Goal: Transaction & Acquisition: Purchase product/service

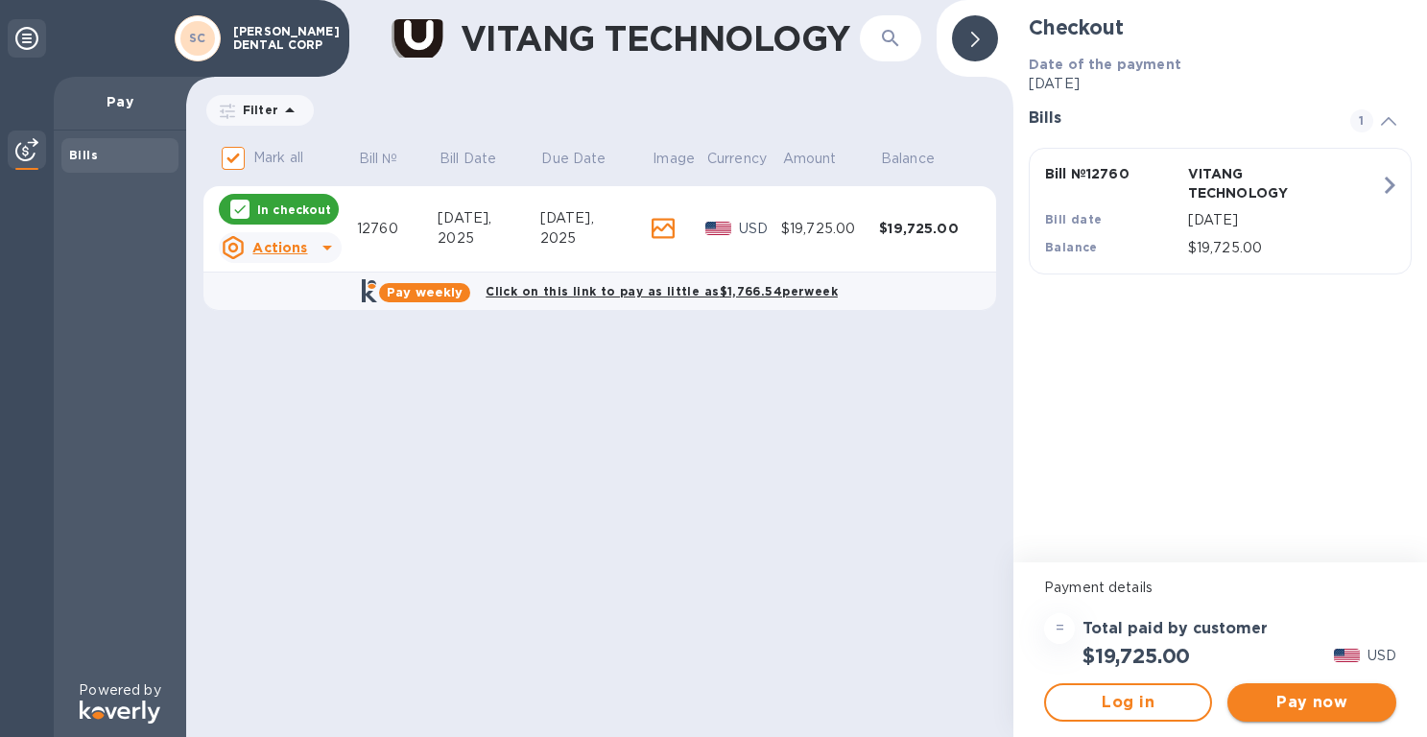
click at [1305, 697] on span "Pay now" at bounding box center [1311, 702] width 137 height 23
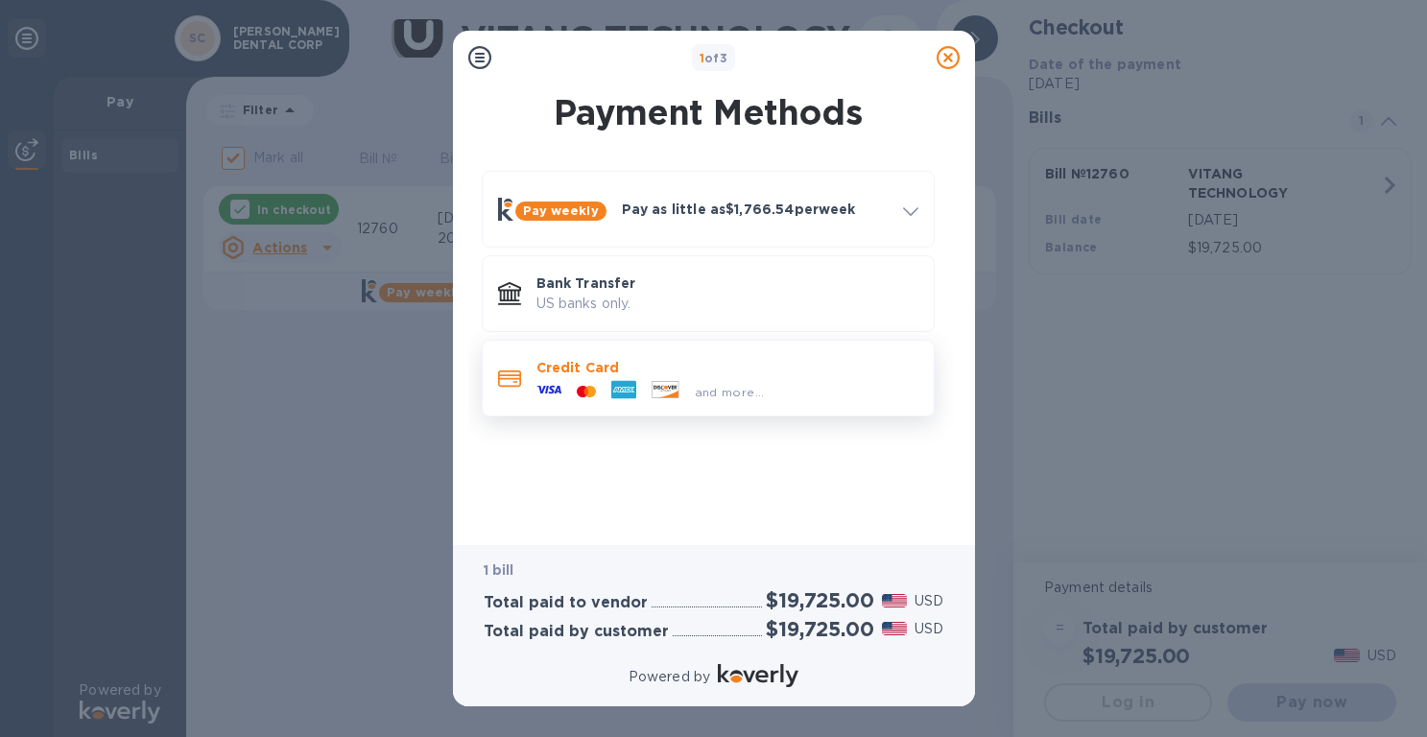
click at [583, 368] on p "Credit Card" at bounding box center [728, 367] width 382 height 19
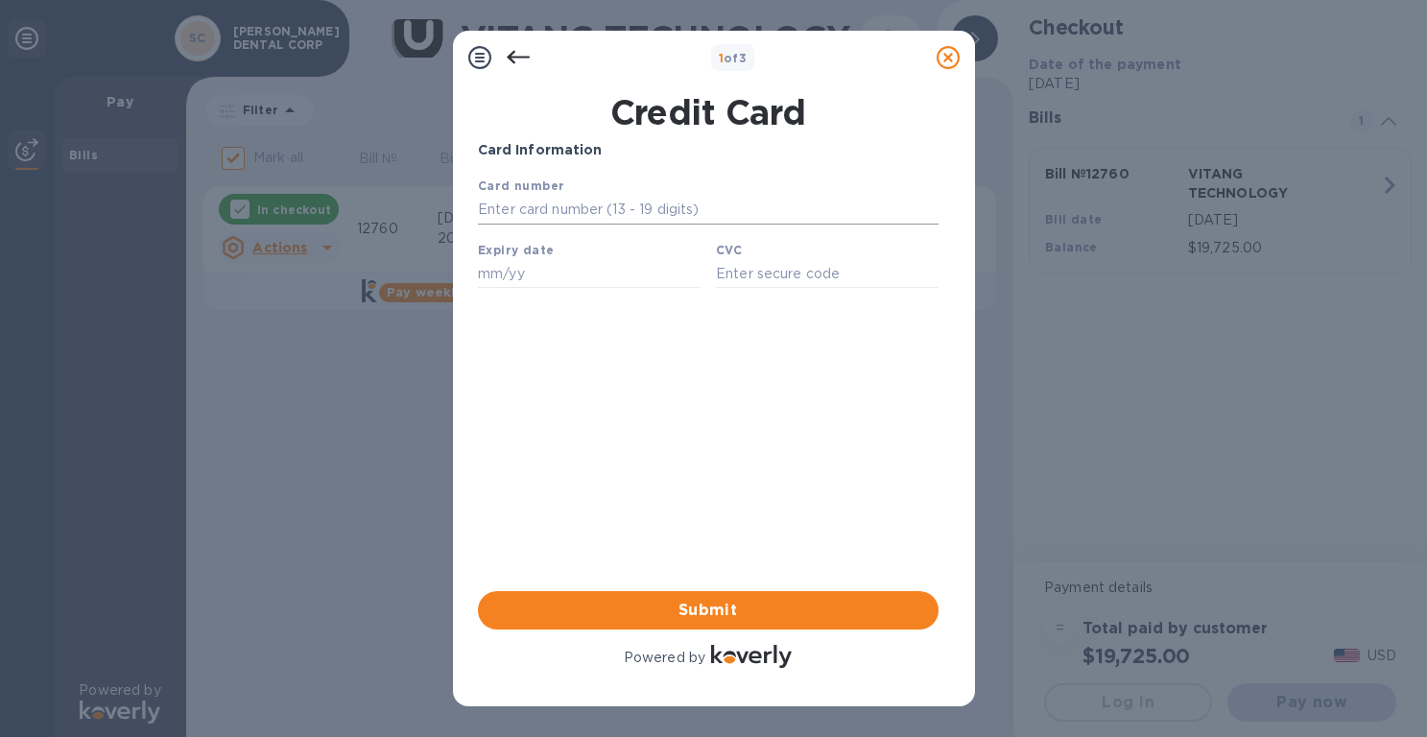
click at [545, 206] on input "text" at bounding box center [707, 210] width 461 height 29
type input "[CREDIT_CARD_NUMBER]"
click at [495, 270] on input "text" at bounding box center [588, 273] width 223 height 29
type input "06/30"
click at [763, 275] on input "text" at bounding box center [826, 273] width 223 height 29
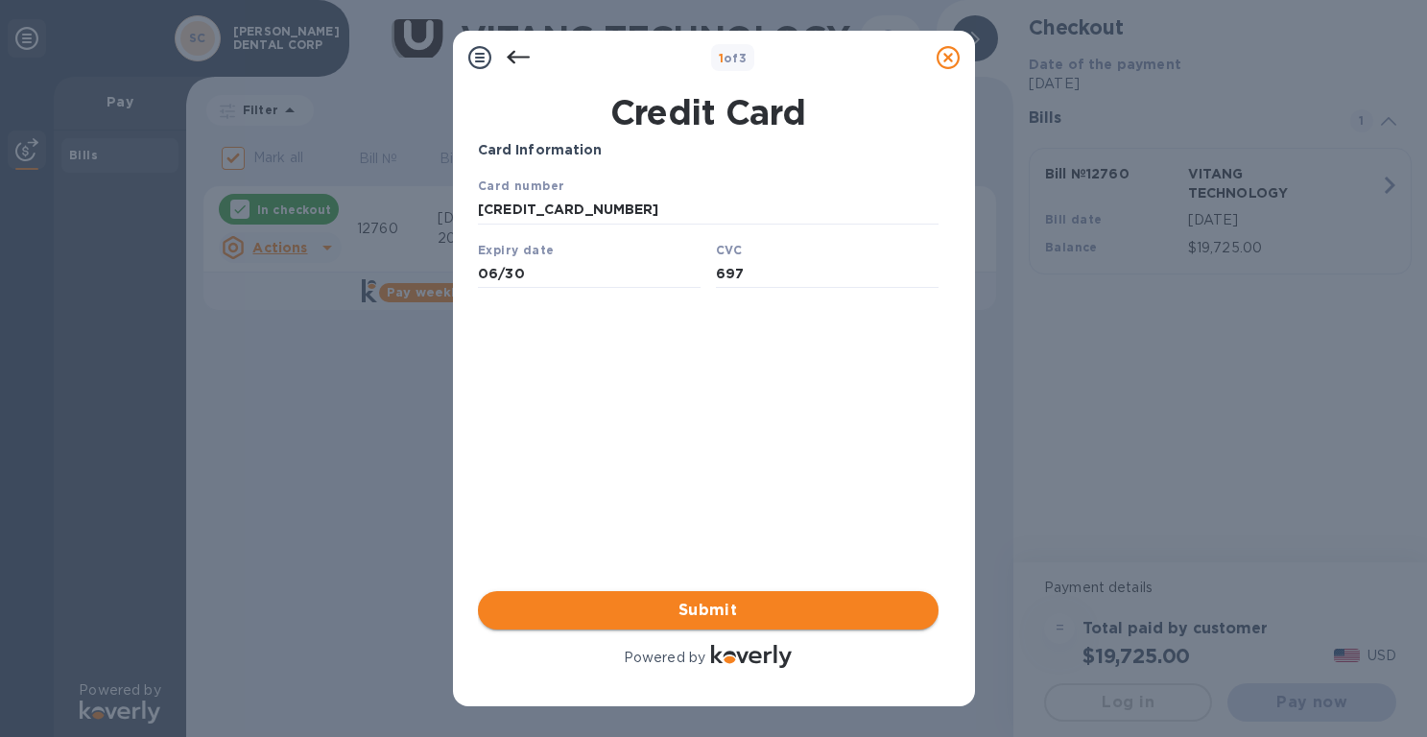
type input "697"
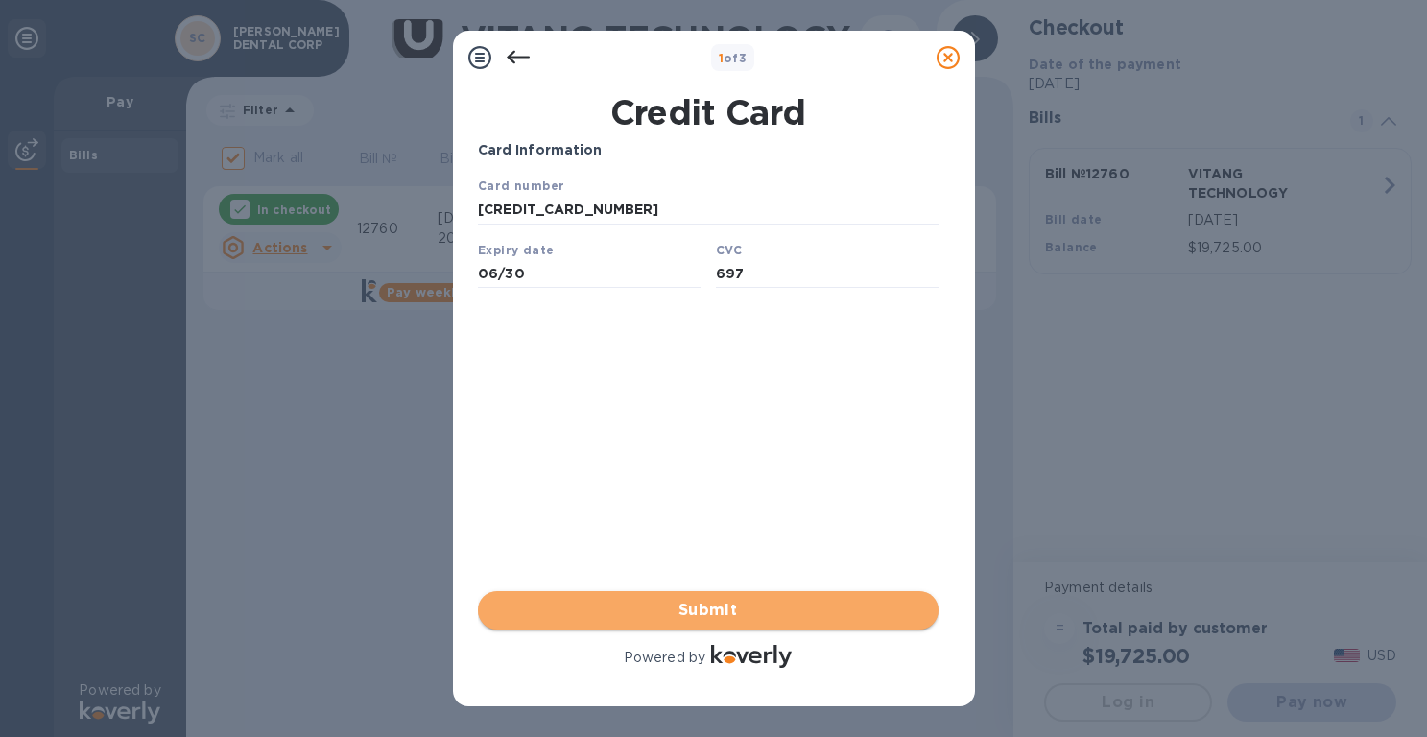
click at [756, 607] on span "Submit" at bounding box center [708, 610] width 430 height 23
click at [690, 609] on span "Submit" at bounding box center [708, 610] width 430 height 23
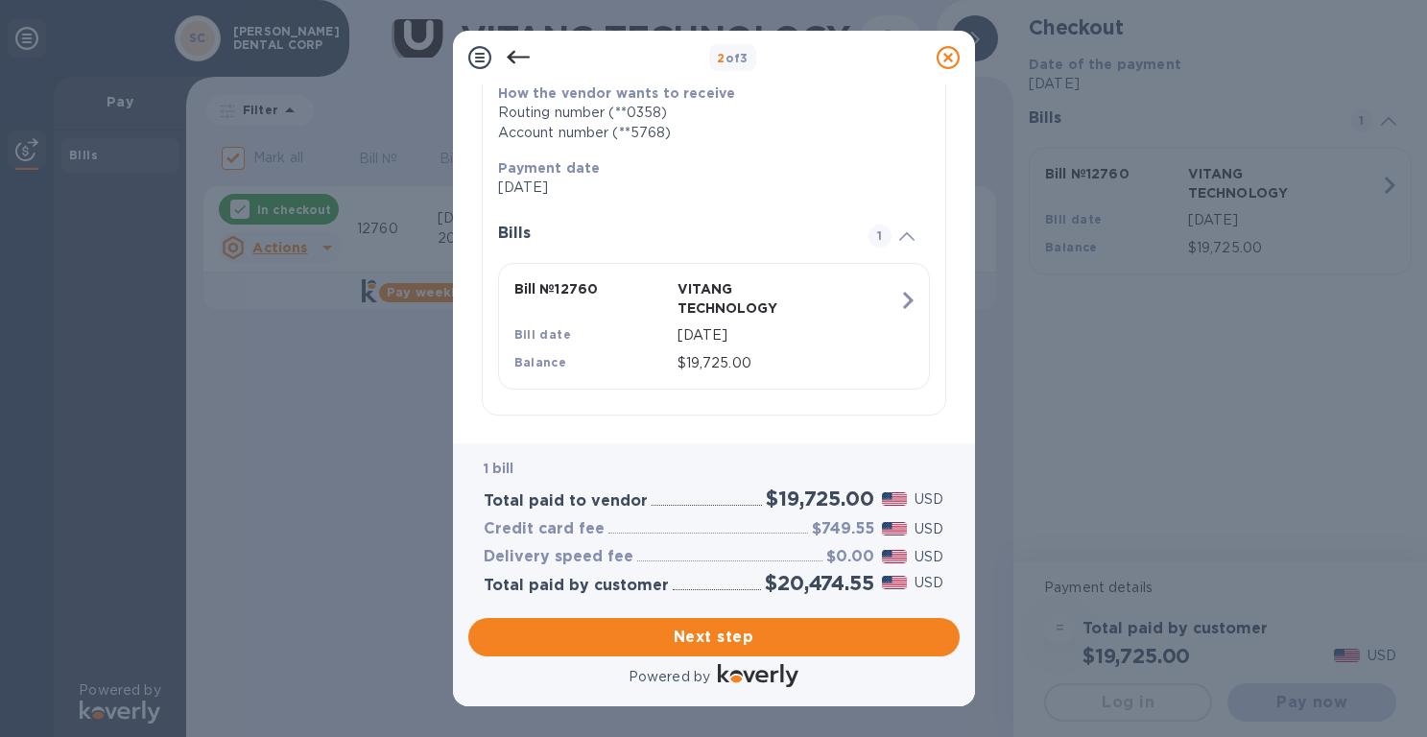
scroll to position [313, 0]
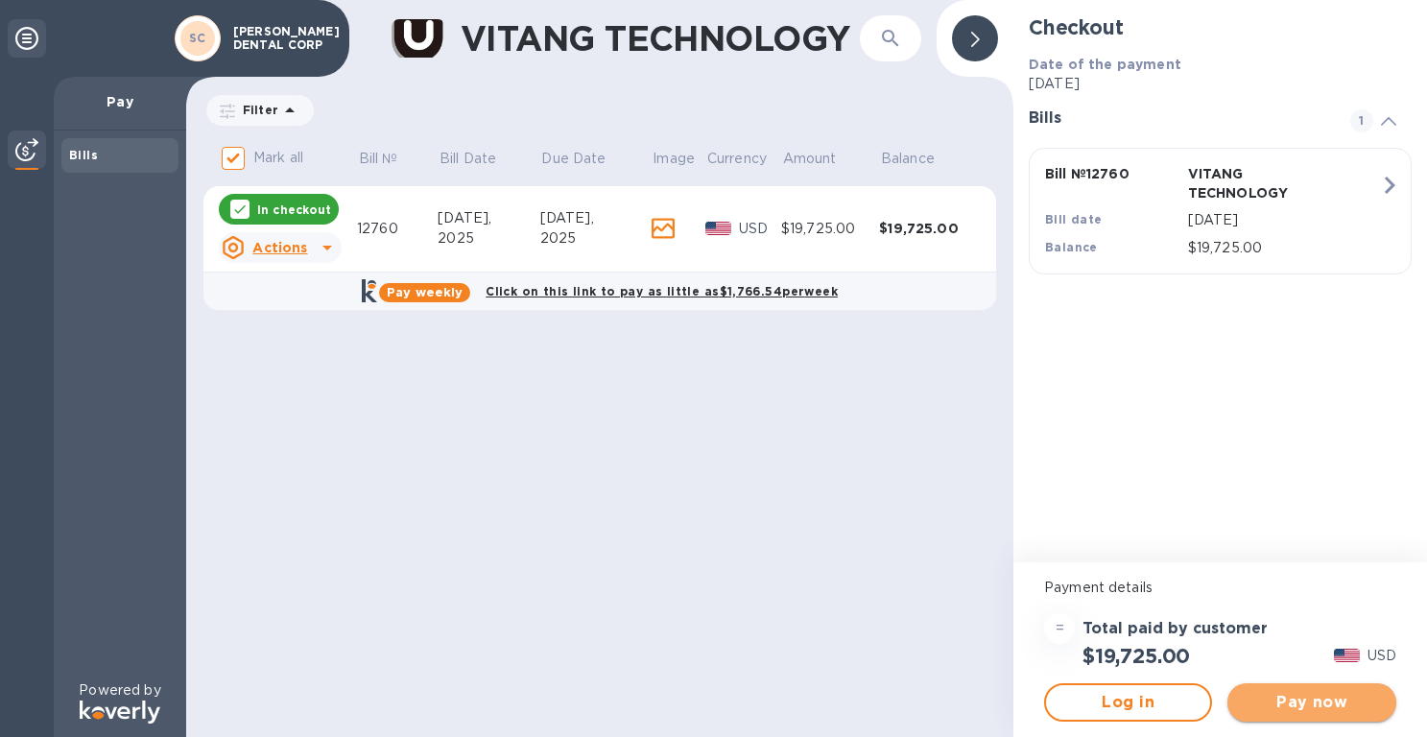
click at [1319, 701] on span "Pay now" at bounding box center [1311, 702] width 137 height 23
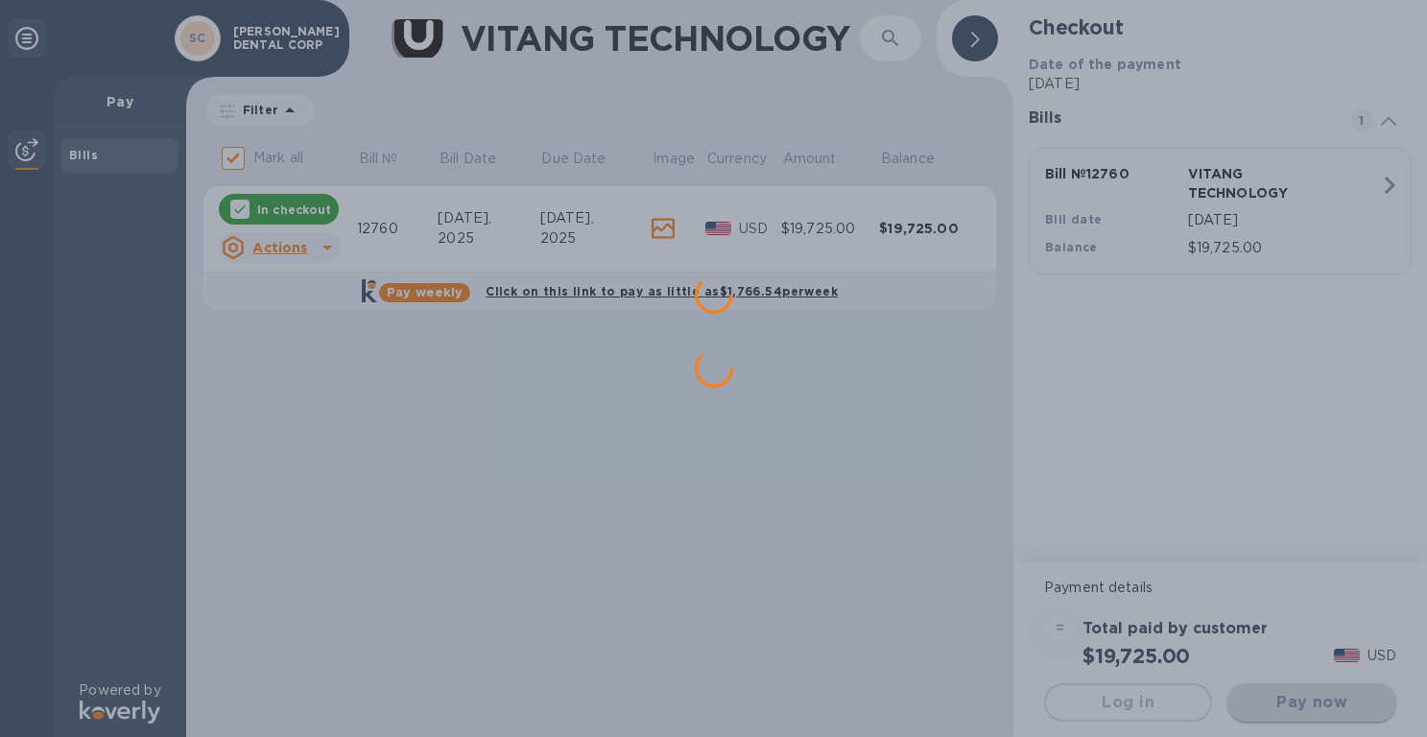
scroll to position [0, 0]
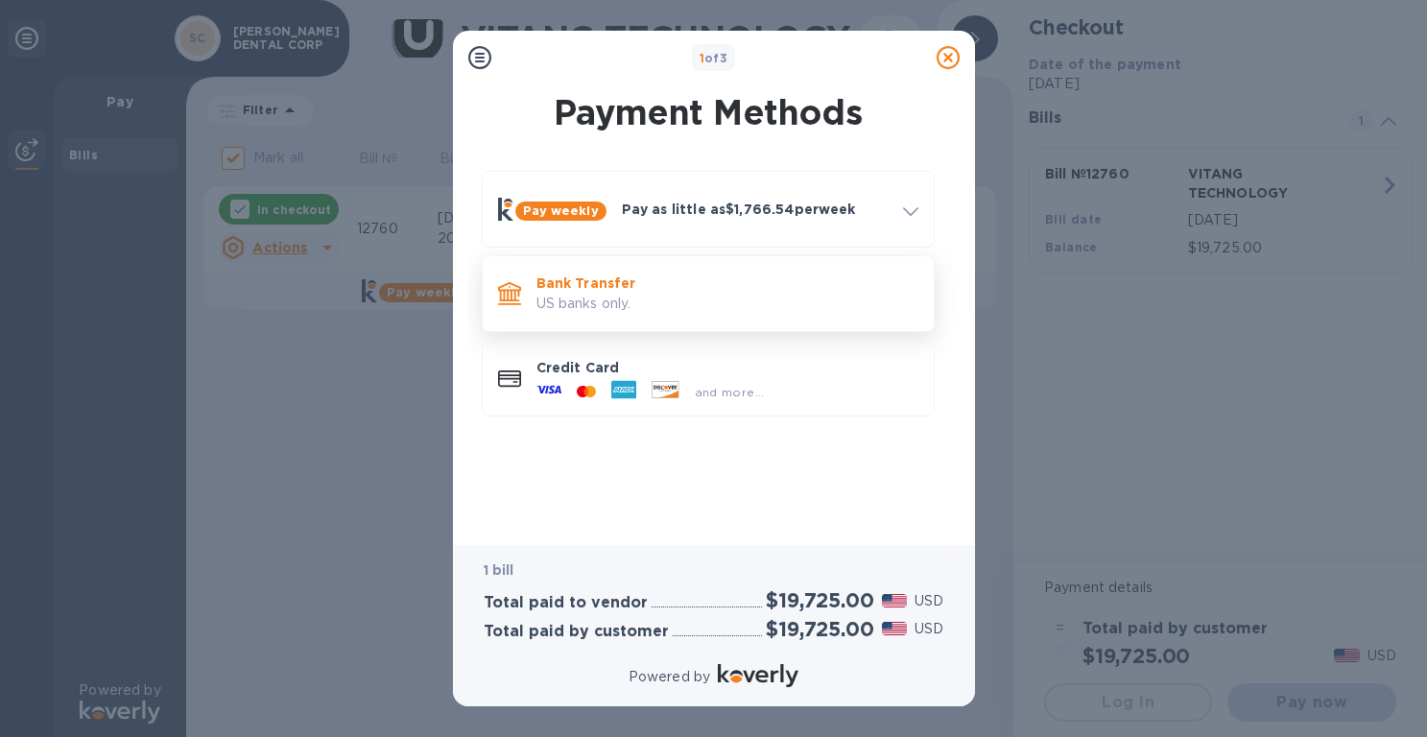
click at [610, 294] on p "US banks only." at bounding box center [728, 304] width 382 height 20
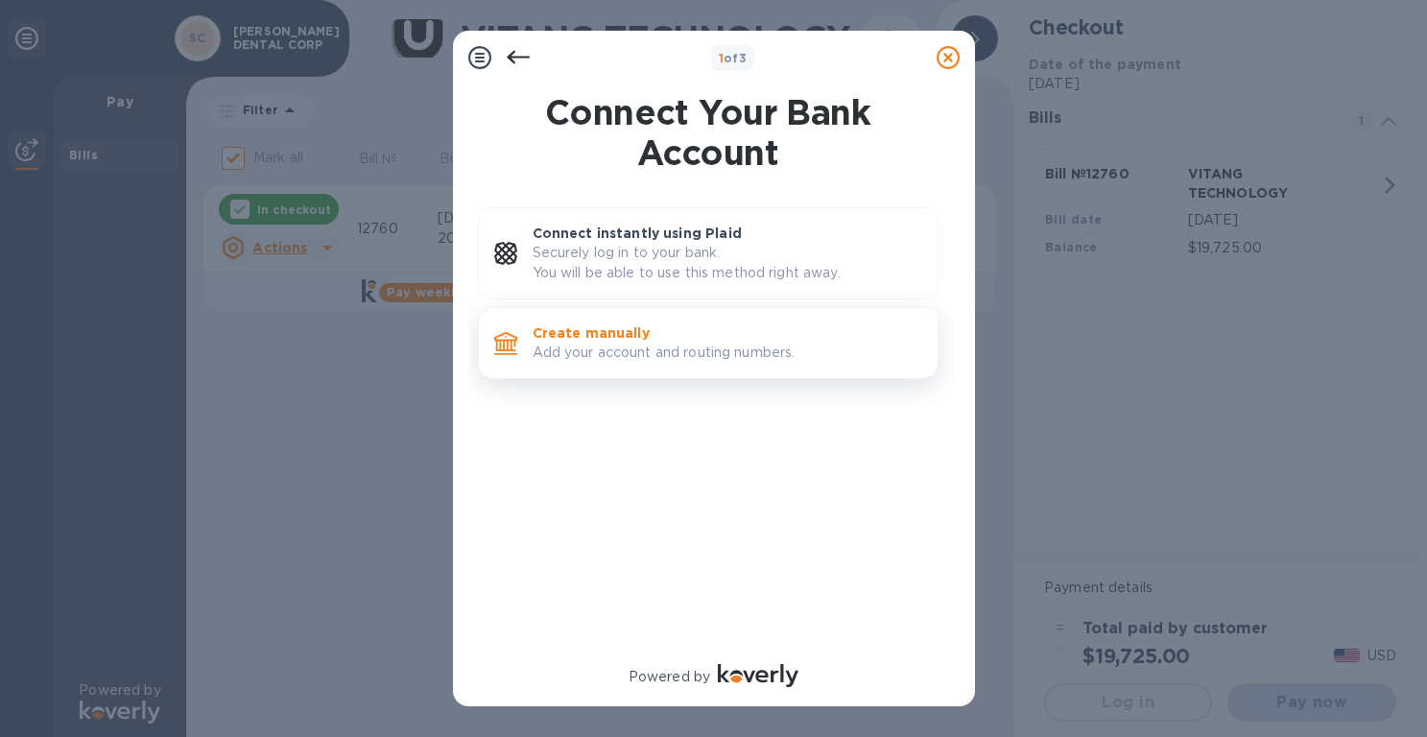
click at [656, 353] on p "Add your account and routing numbers." at bounding box center [728, 353] width 390 height 20
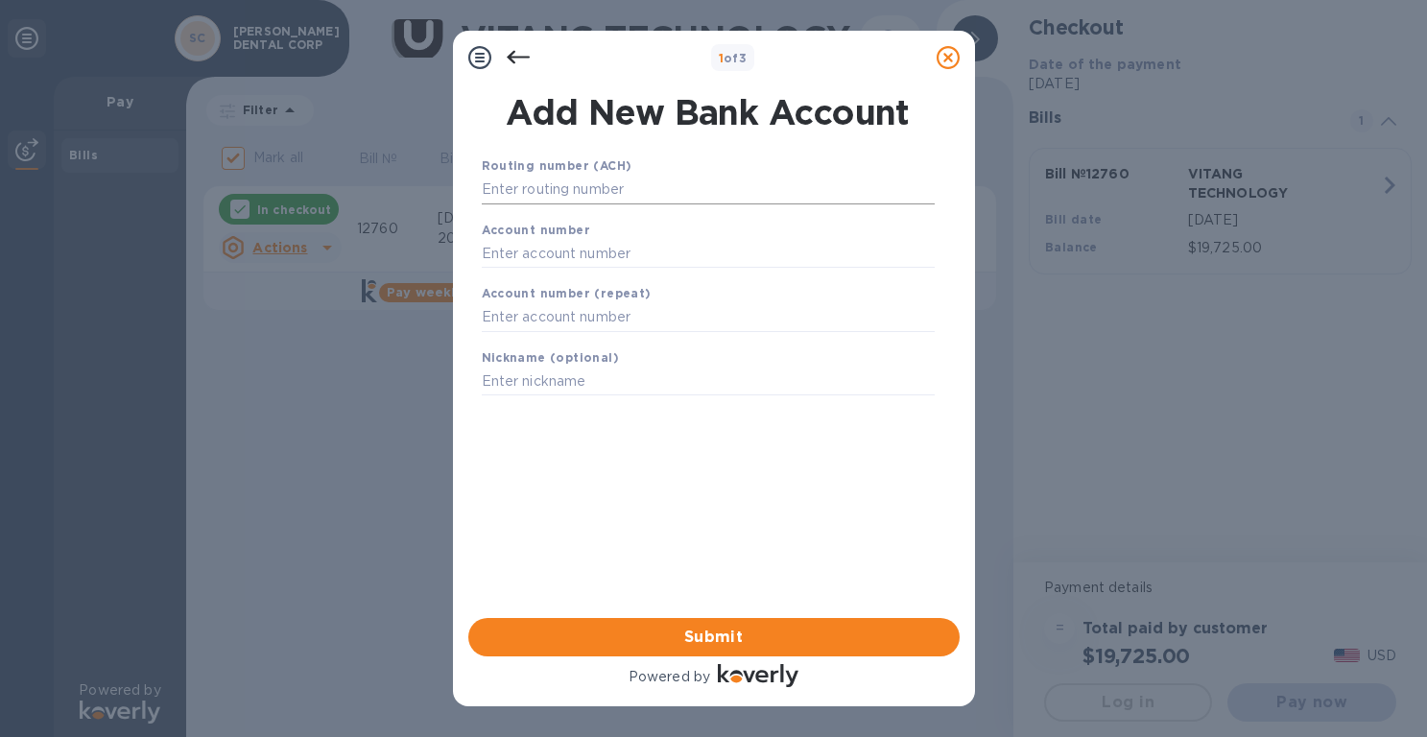
click at [572, 185] on input "text" at bounding box center [708, 190] width 453 height 29
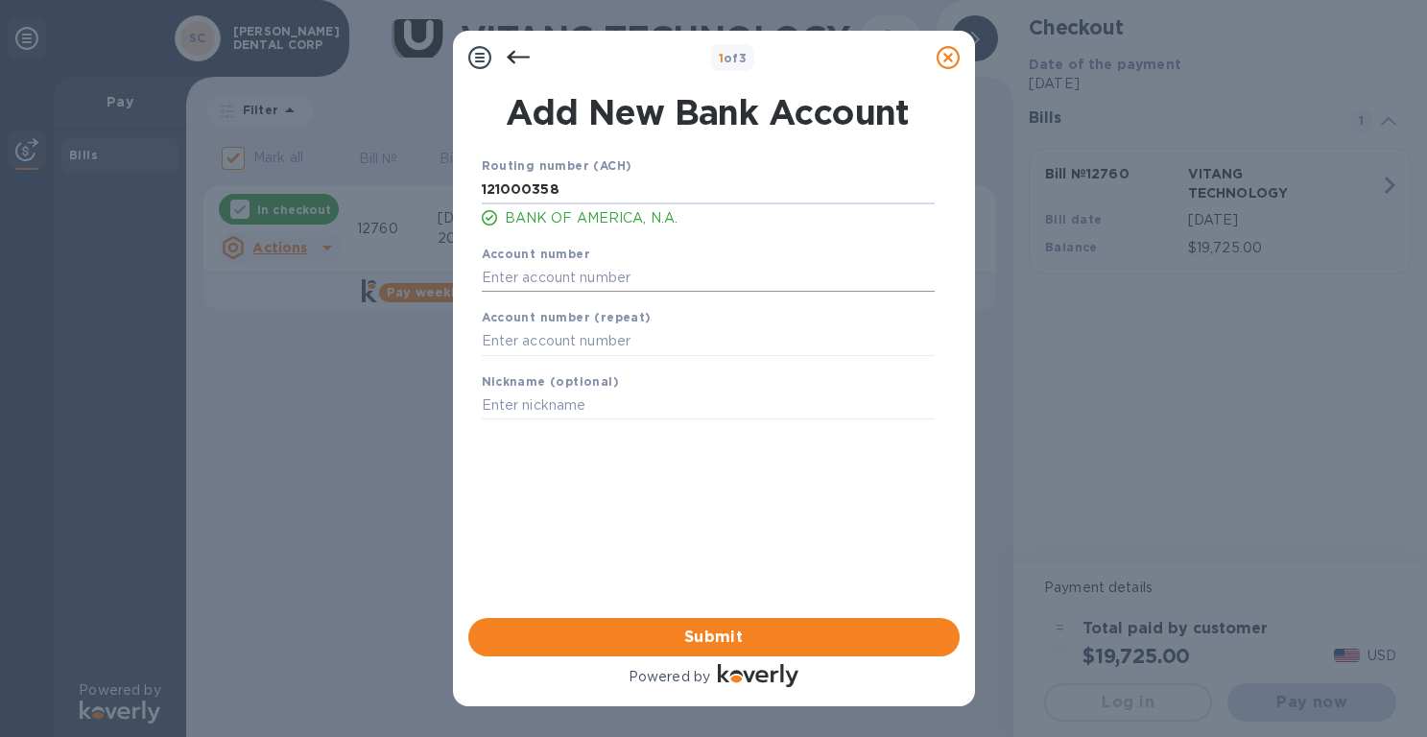
type input "121000358"
click at [648, 269] on input "text" at bounding box center [708, 277] width 453 height 29
type input "2"
type input "325189636863"
click at [592, 343] on input "text" at bounding box center [708, 341] width 453 height 29
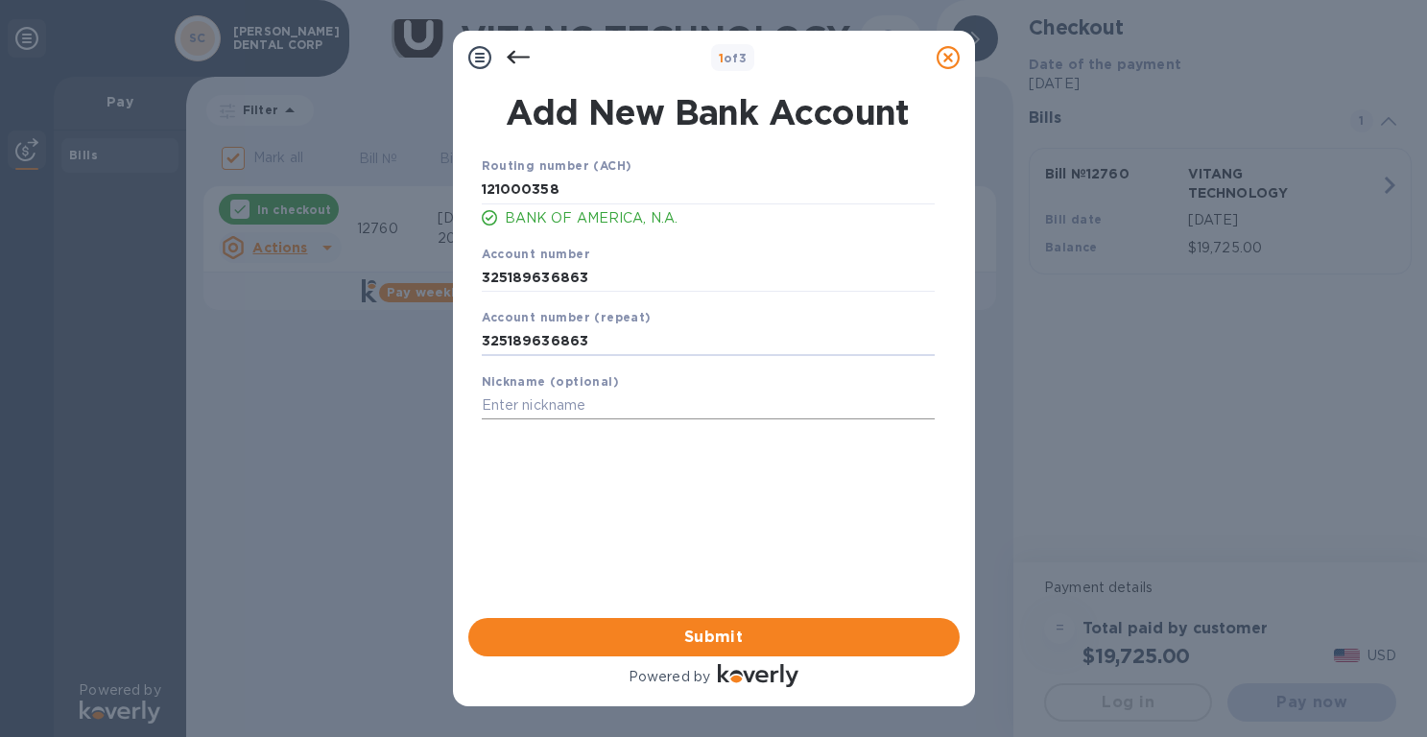
type input "325189636863"
click at [571, 403] on input "text" at bounding box center [708, 406] width 453 height 29
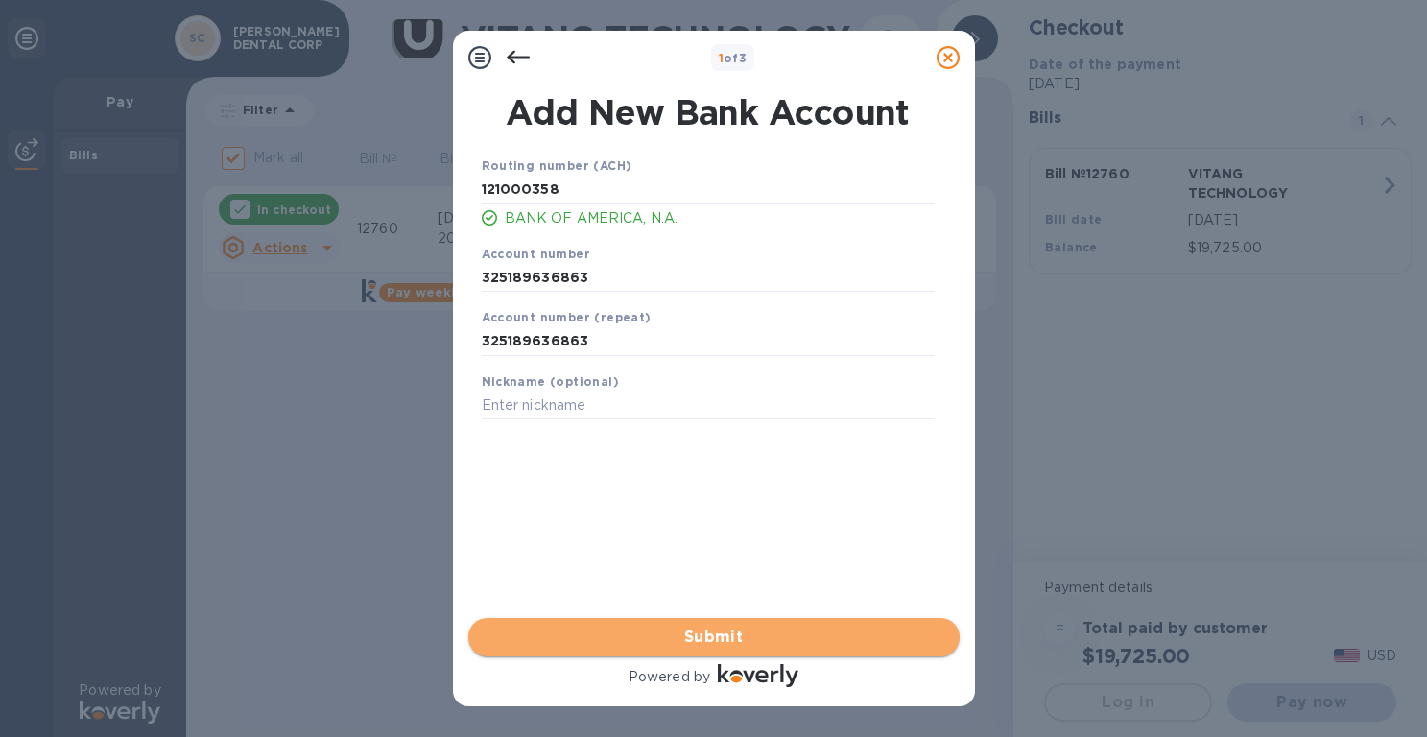
click at [661, 634] on span "Submit" at bounding box center [714, 637] width 461 height 23
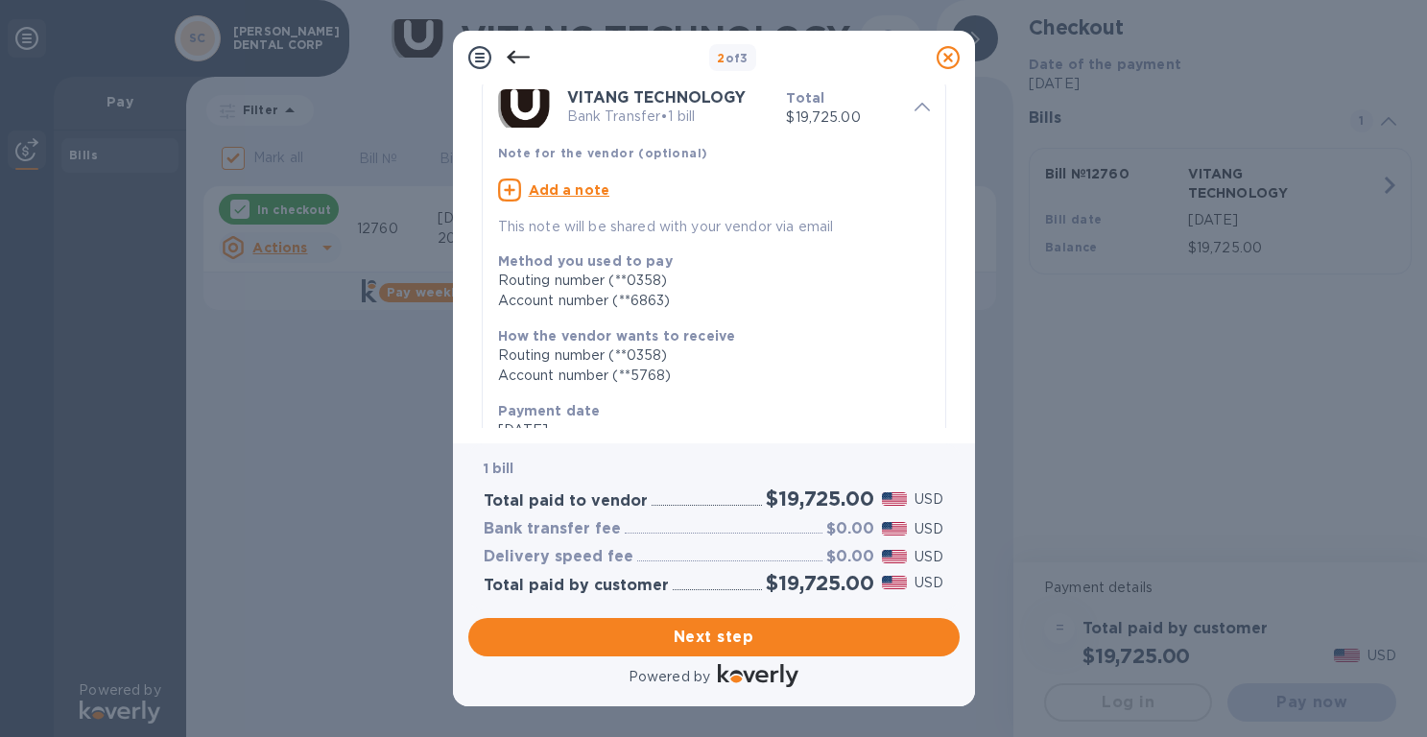
scroll to position [77, 0]
click at [569, 194] on u "Add a note" at bounding box center [570, 192] width 82 height 15
click at [569, 194] on textarea at bounding box center [698, 195] width 401 height 16
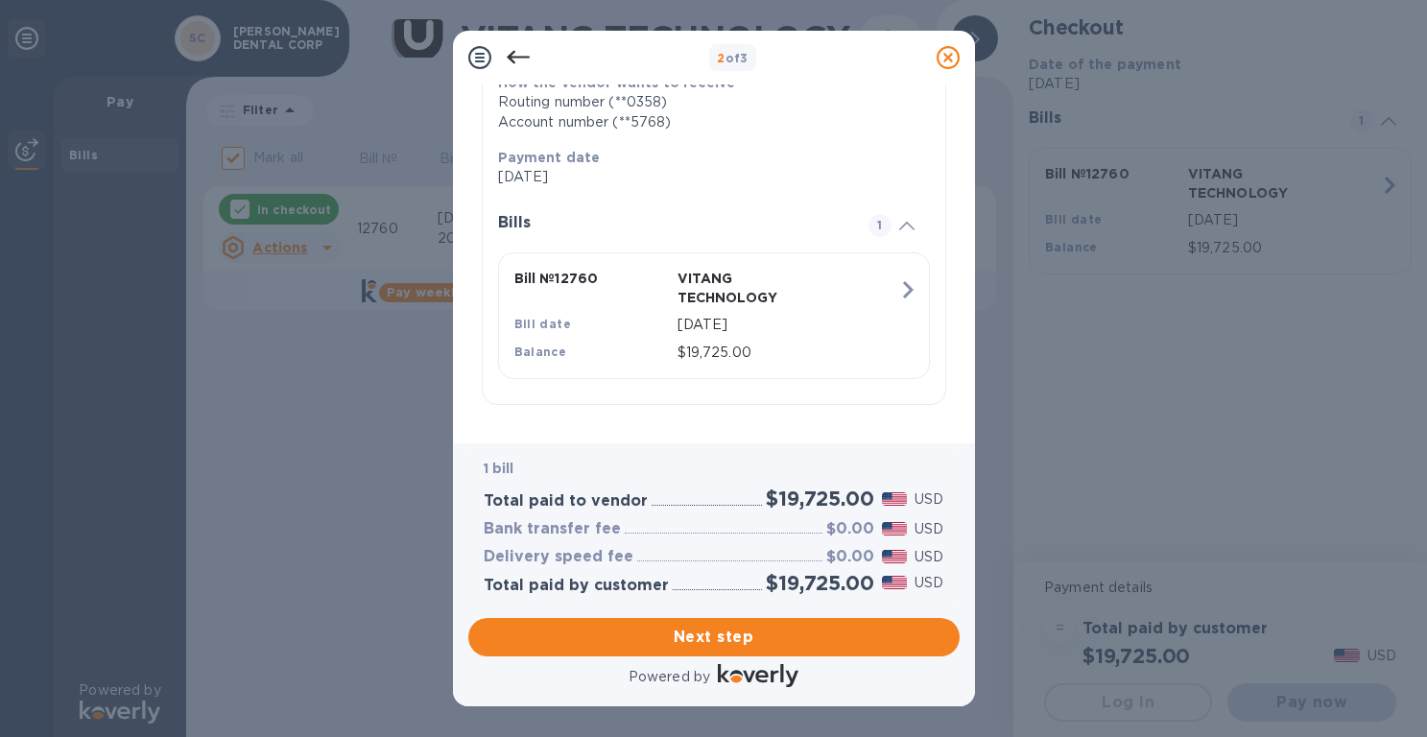
scroll to position [328, 0]
type textarea "[PERSON_NAME] dental corp"
click at [718, 634] on span "Next step" at bounding box center [714, 637] width 461 height 23
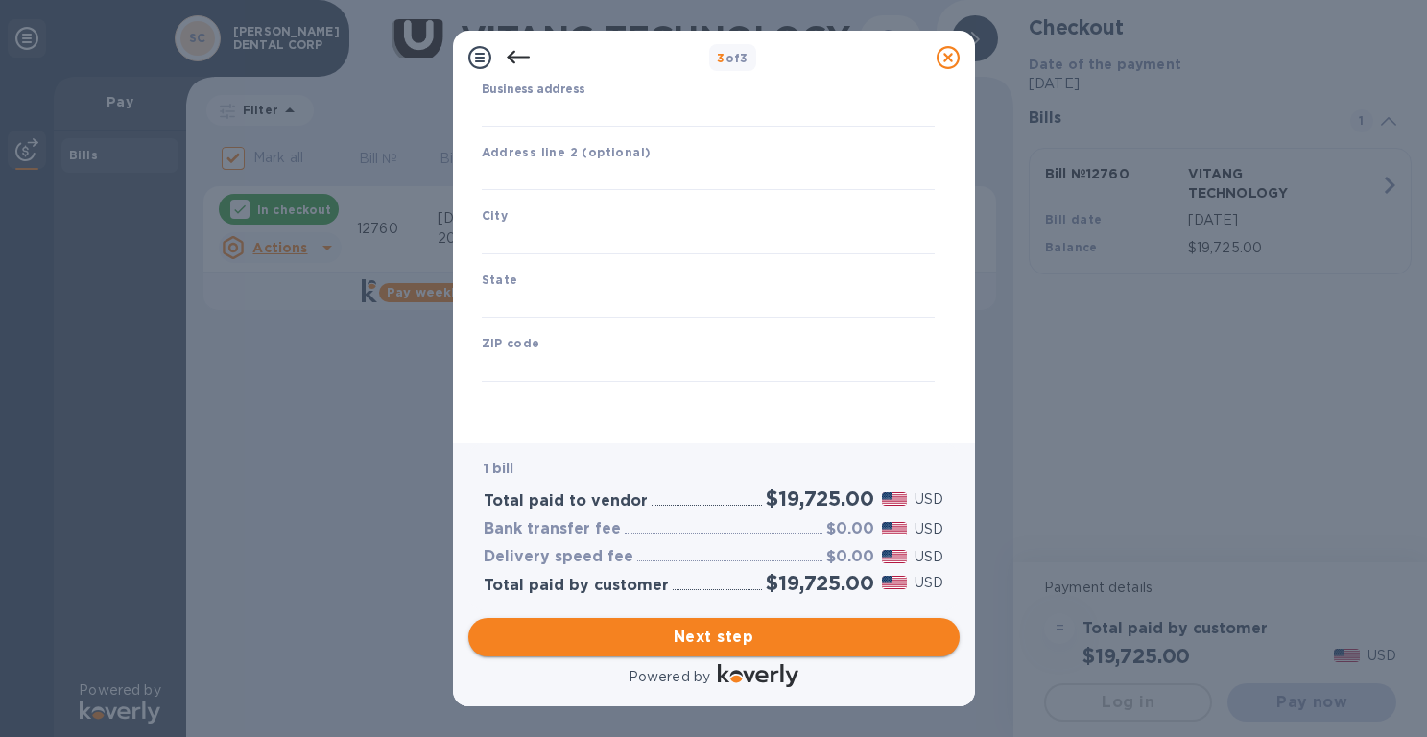
scroll to position [203, 0]
type input "[GEOGRAPHIC_DATA]"
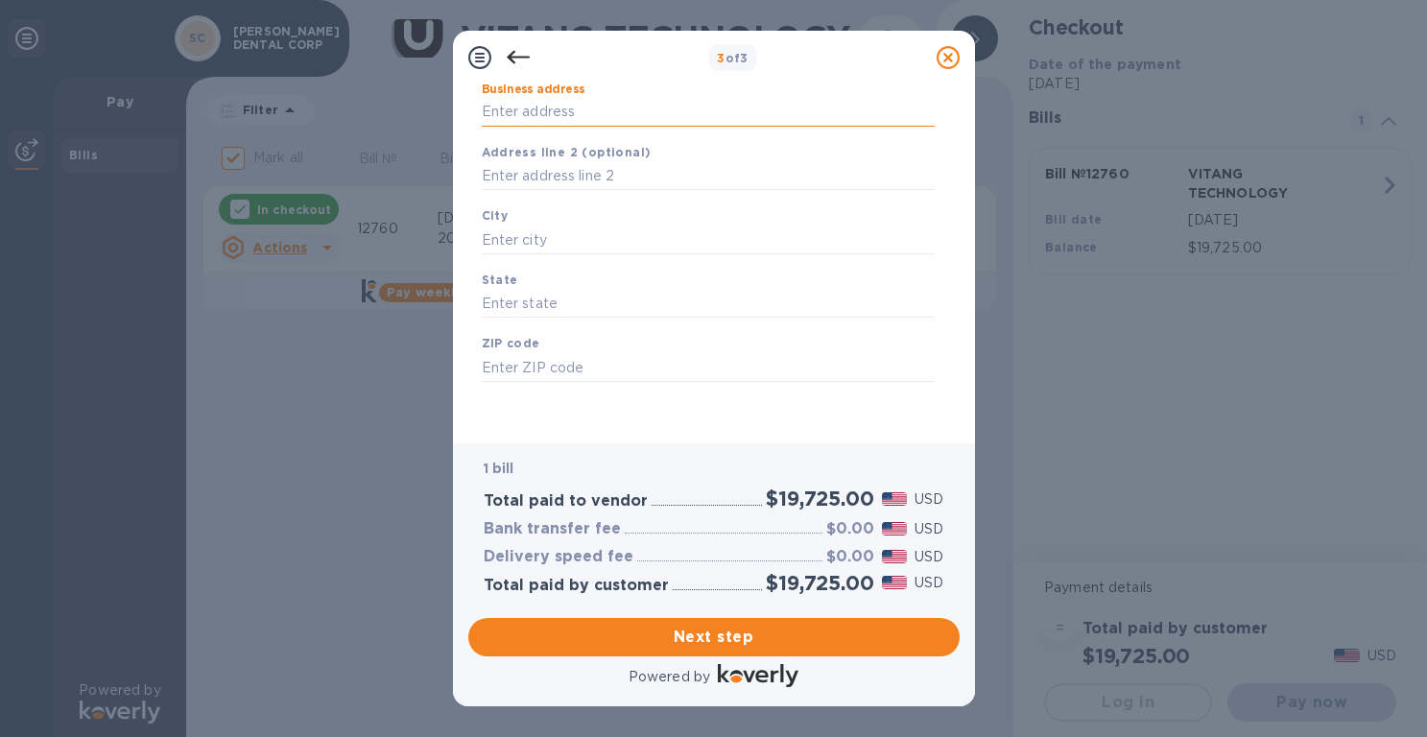
click at [544, 105] on input "Business address" at bounding box center [708, 112] width 453 height 29
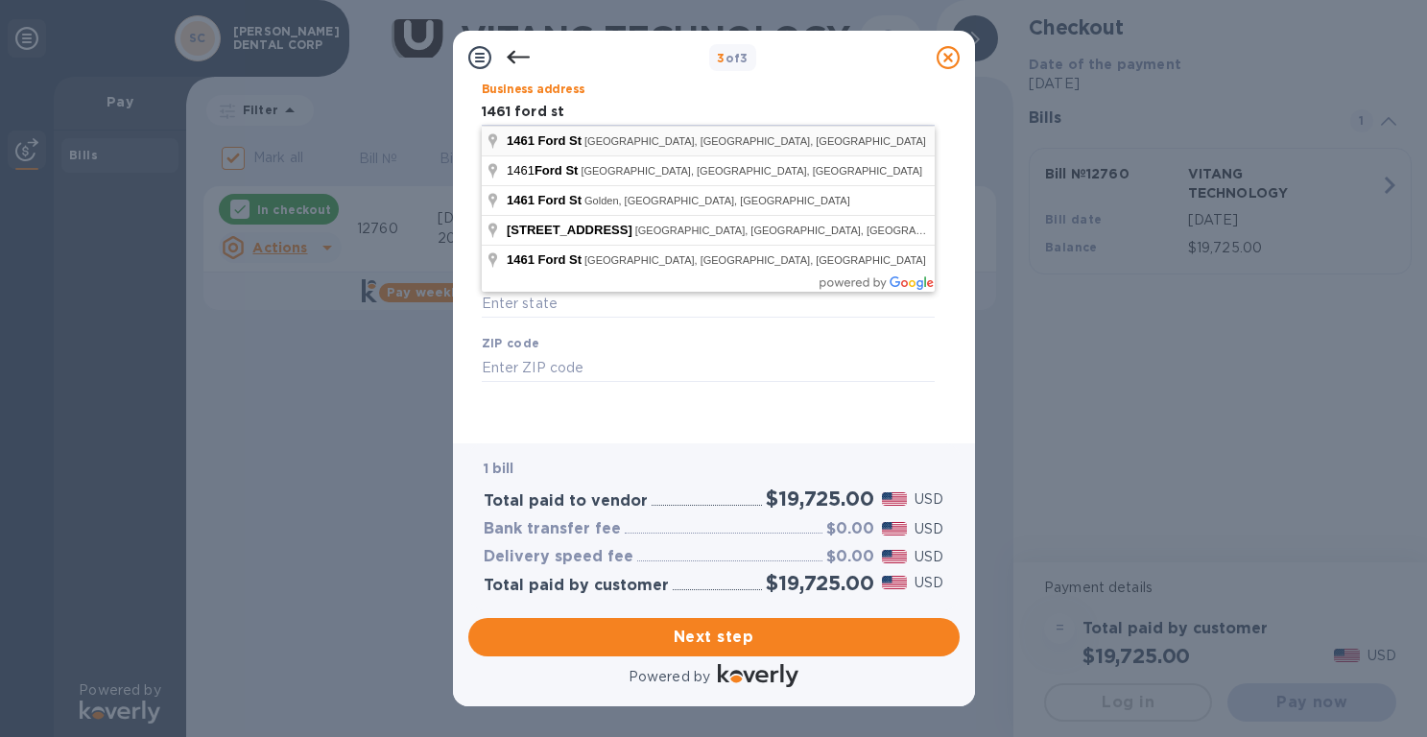
type input "[STREET_ADDRESS]"
type input "Redlands"
type input "CA"
type input "92373"
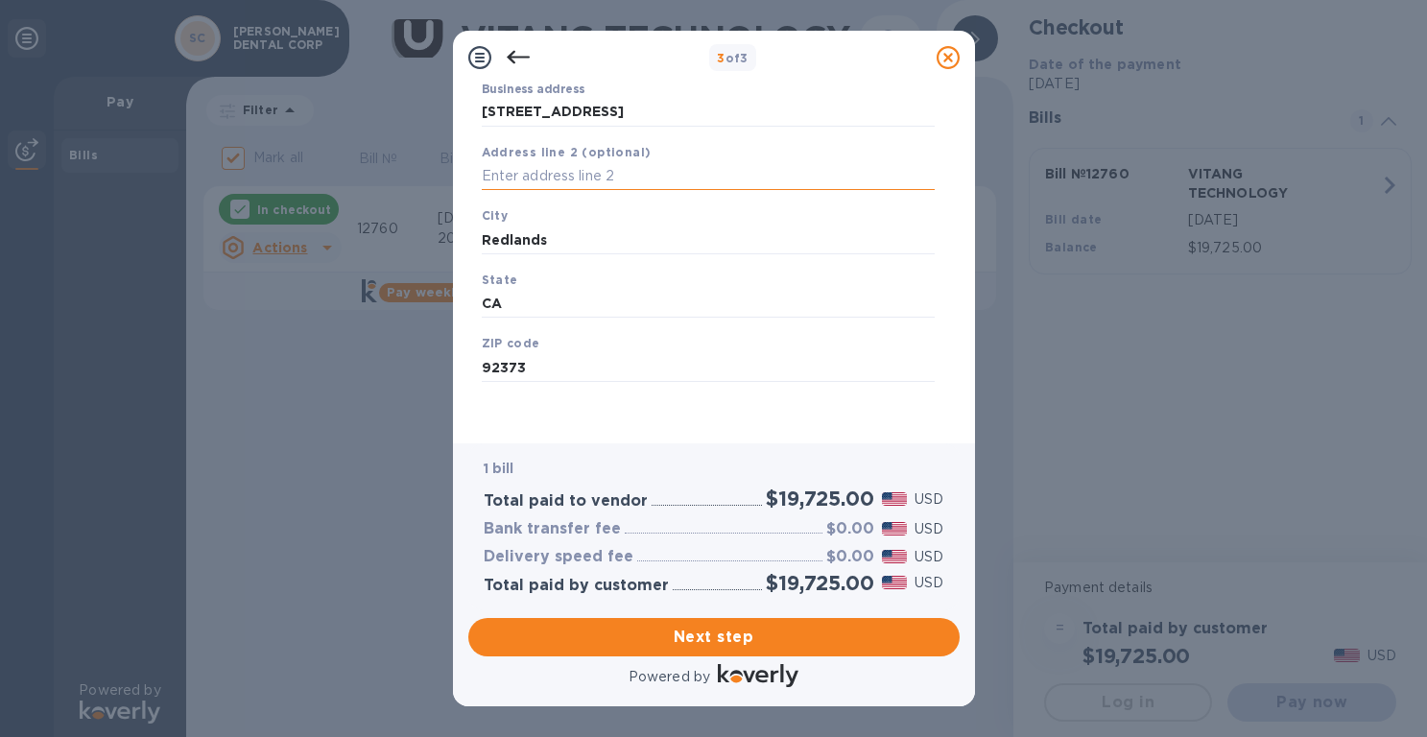
click at [561, 178] on input "text" at bounding box center [708, 176] width 453 height 29
type input "101"
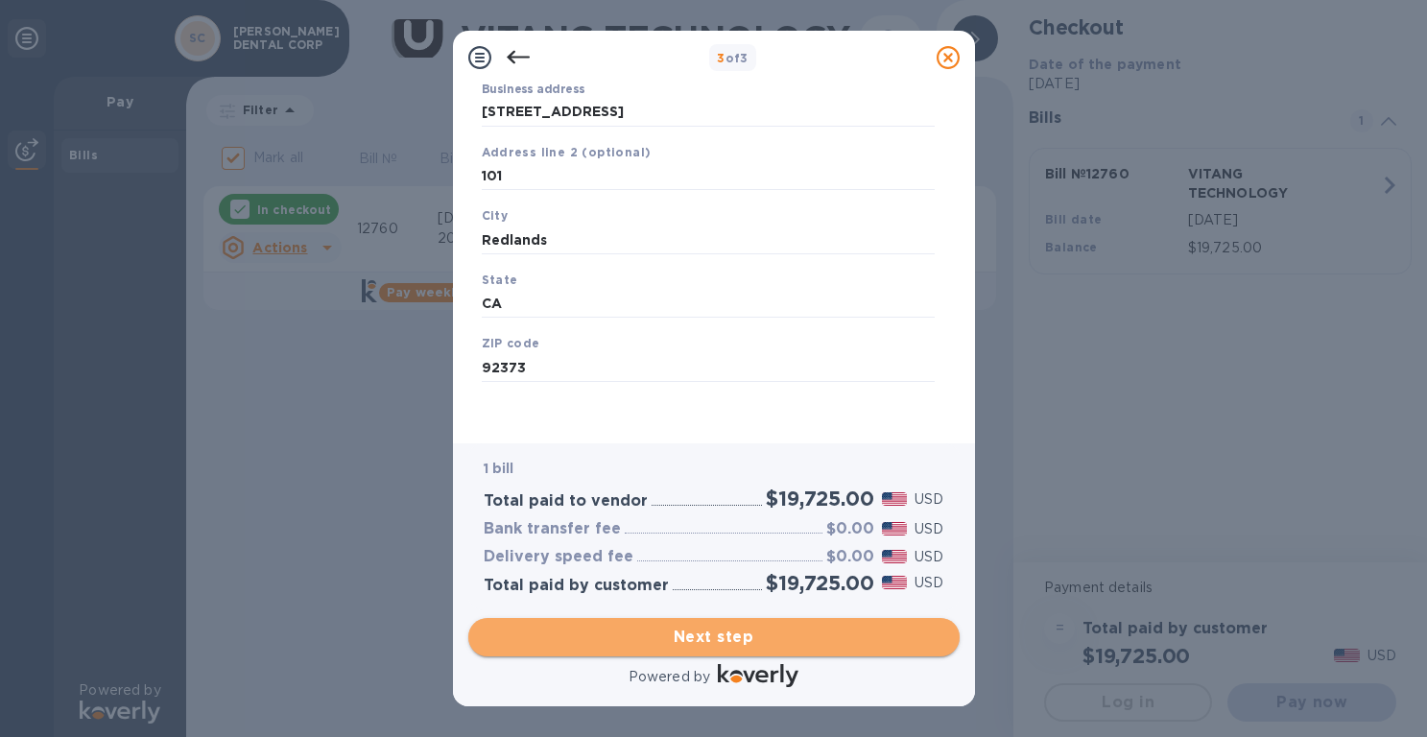
click at [690, 638] on span "Next step" at bounding box center [714, 637] width 461 height 23
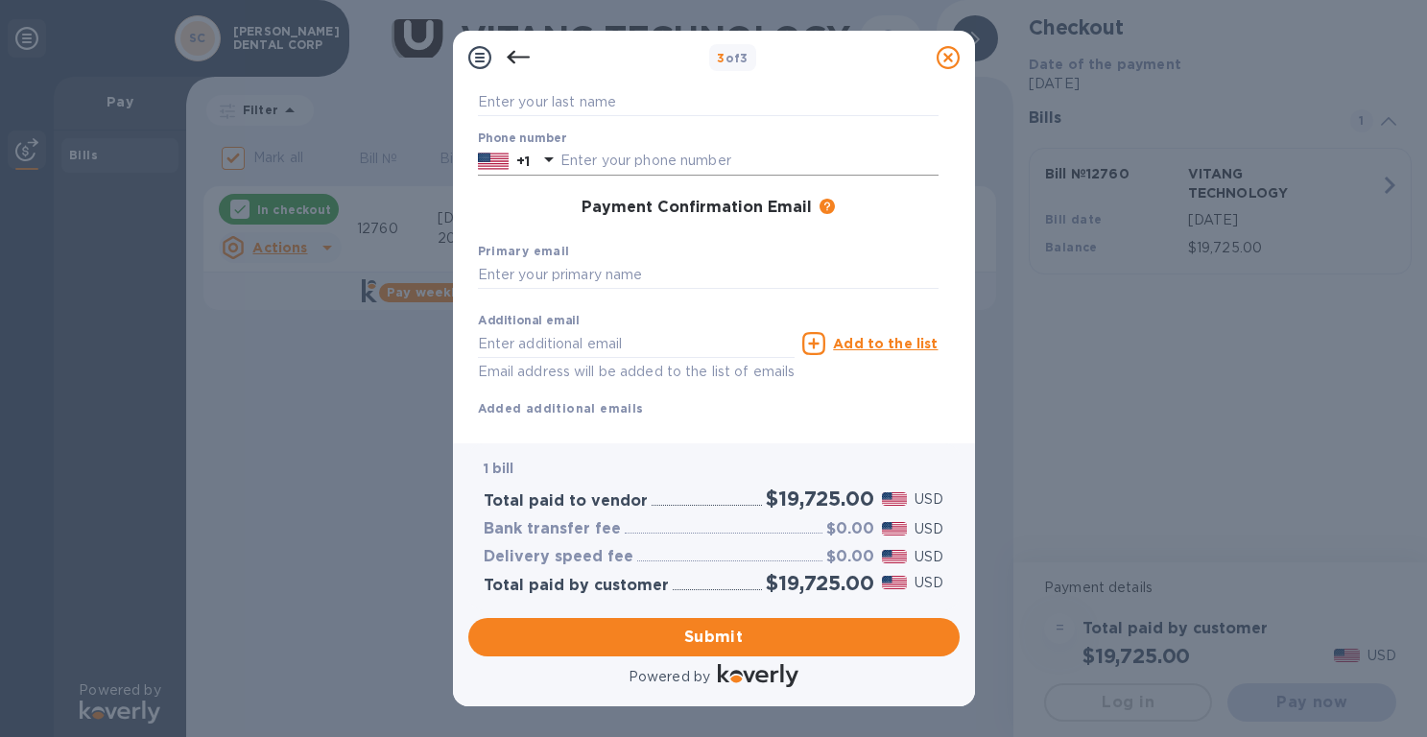
click at [617, 158] on input "text" at bounding box center [750, 161] width 378 height 29
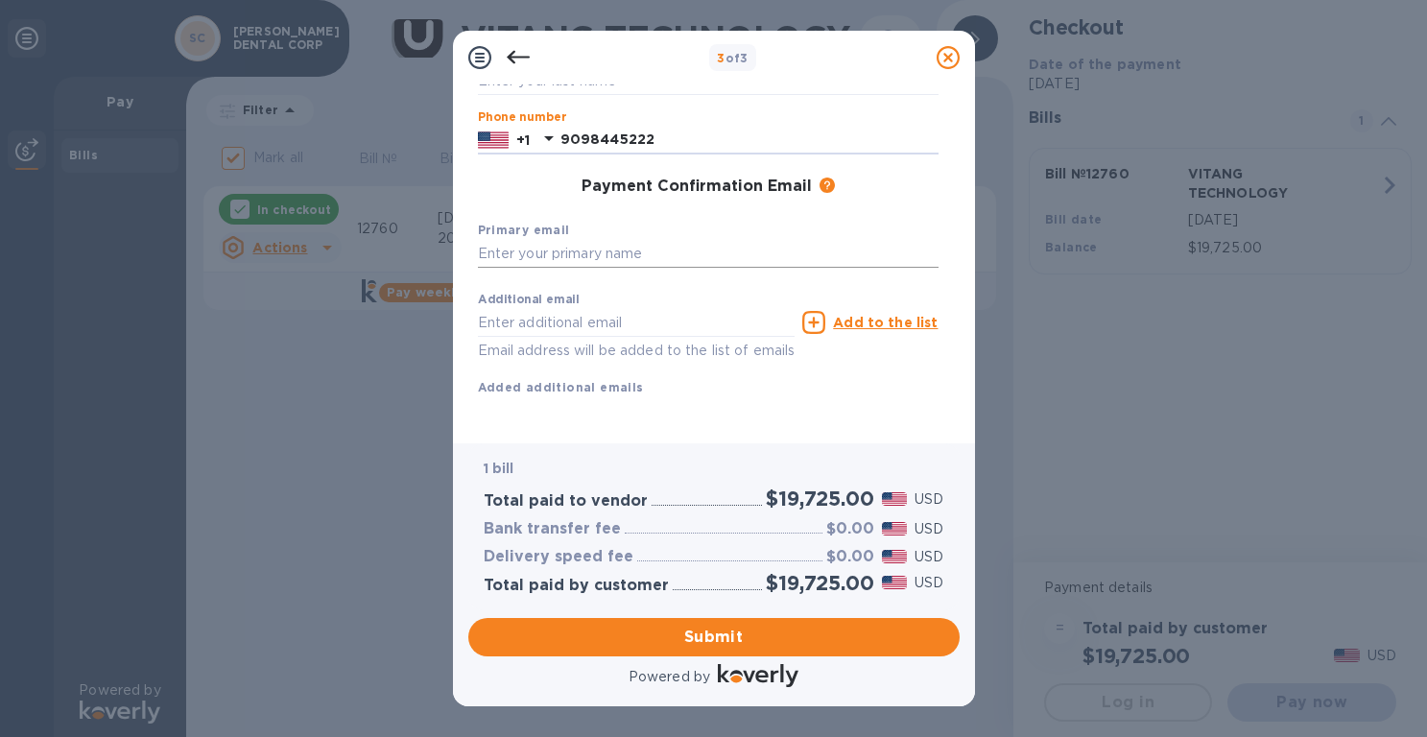
scroll to position [249, 0]
type input "9098445222"
click at [557, 240] on input "text" at bounding box center [708, 254] width 461 height 29
type input "[EMAIL_ADDRESS][DOMAIN_NAME]"
click at [653, 397] on div "First name Last name Phone number [PHONE_NUMBER] Payment Confirmation Email The…" at bounding box center [708, 205] width 461 height 445
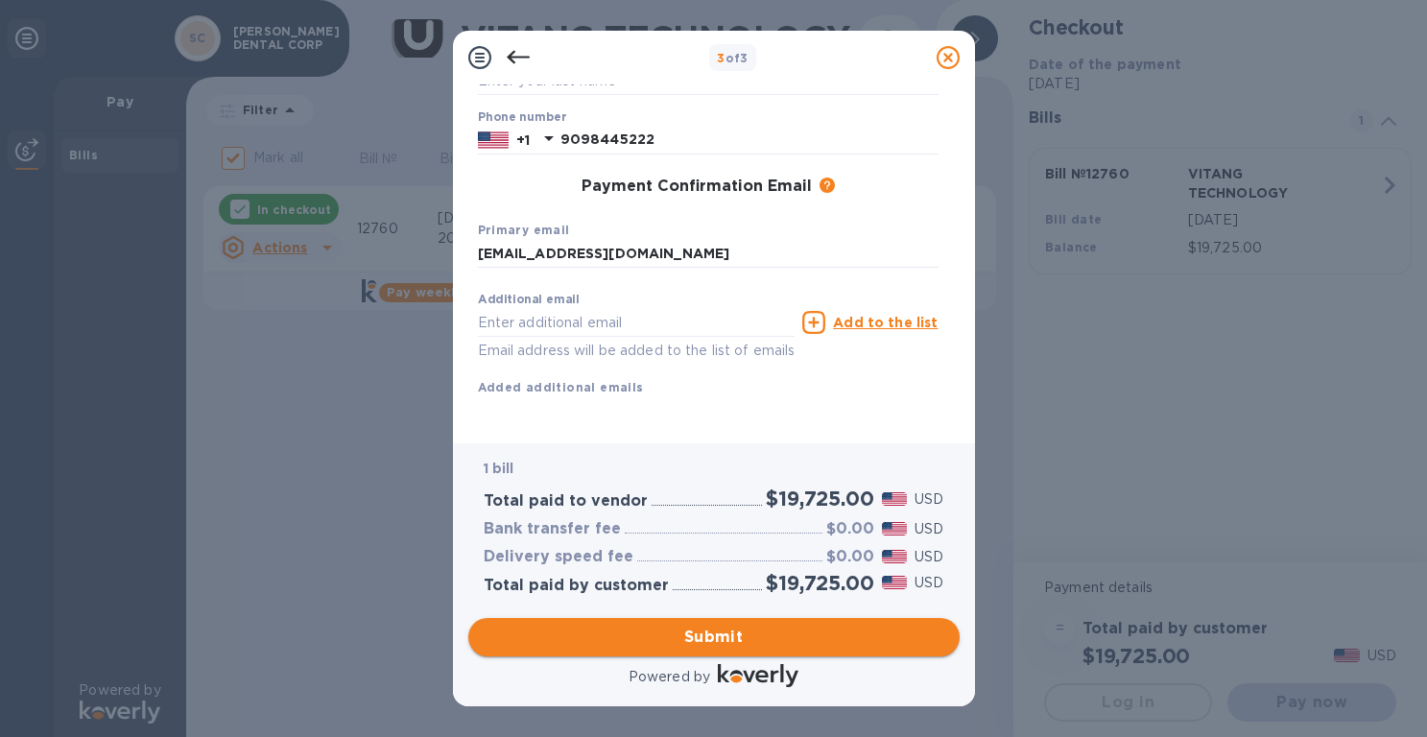
click at [679, 634] on span "Submit" at bounding box center [714, 637] width 461 height 23
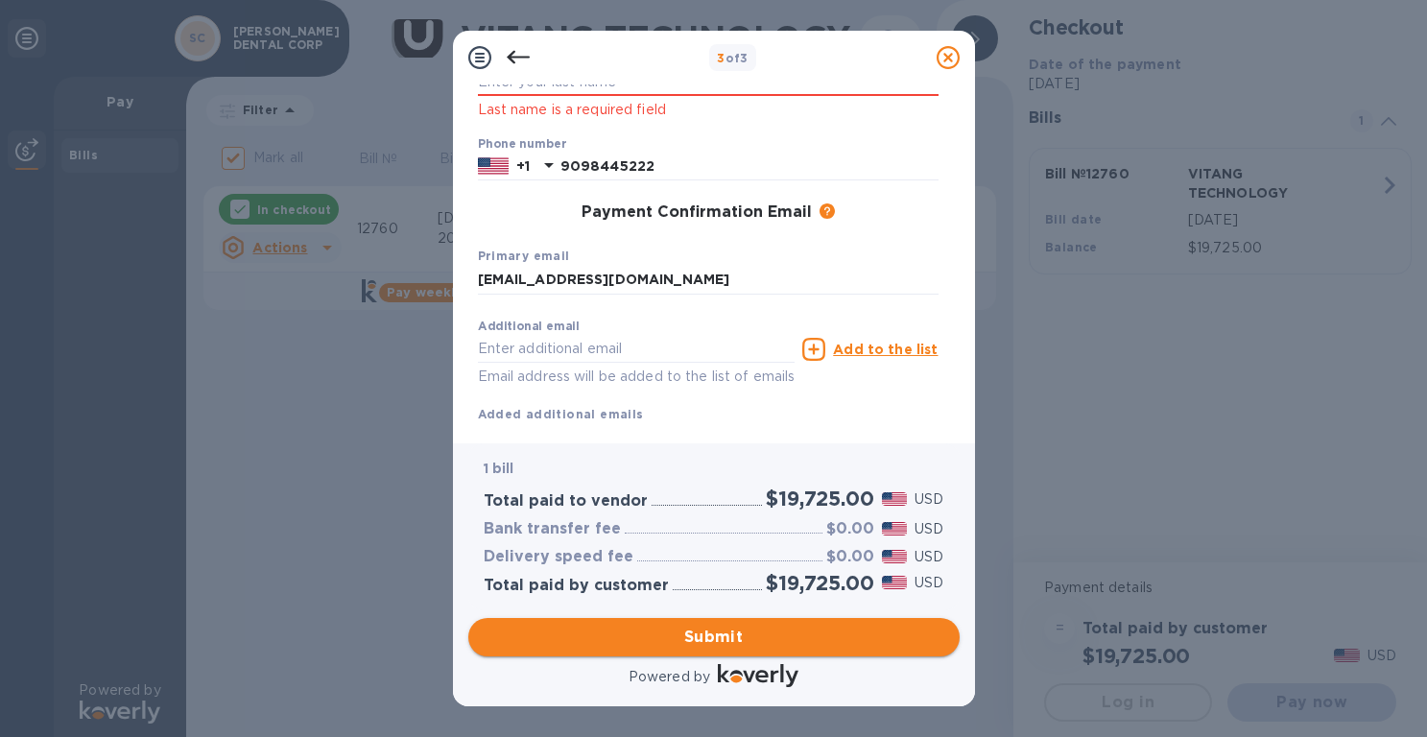
scroll to position [299, 0]
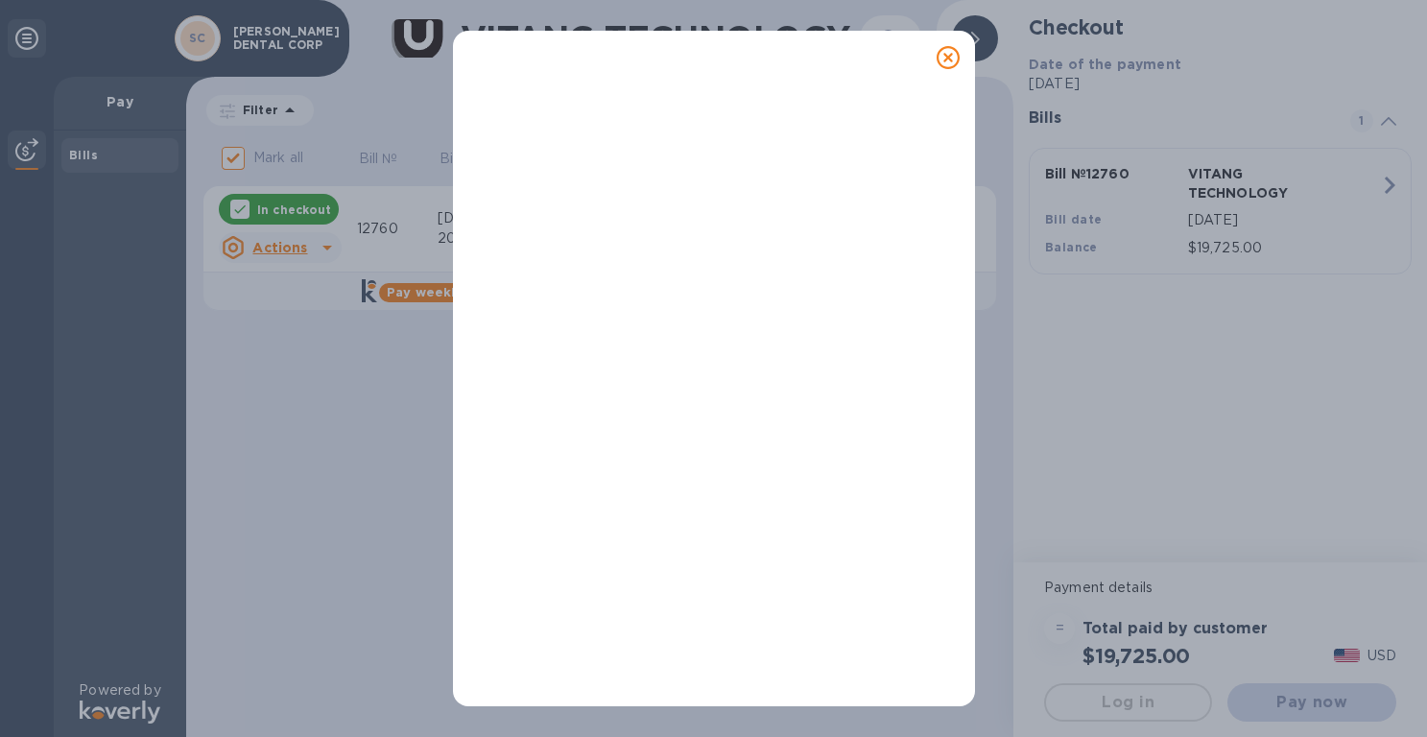
click at [273, 461] on div at bounding box center [713, 368] width 1427 height 737
click at [787, 86] on div at bounding box center [714, 384] width 461 height 676
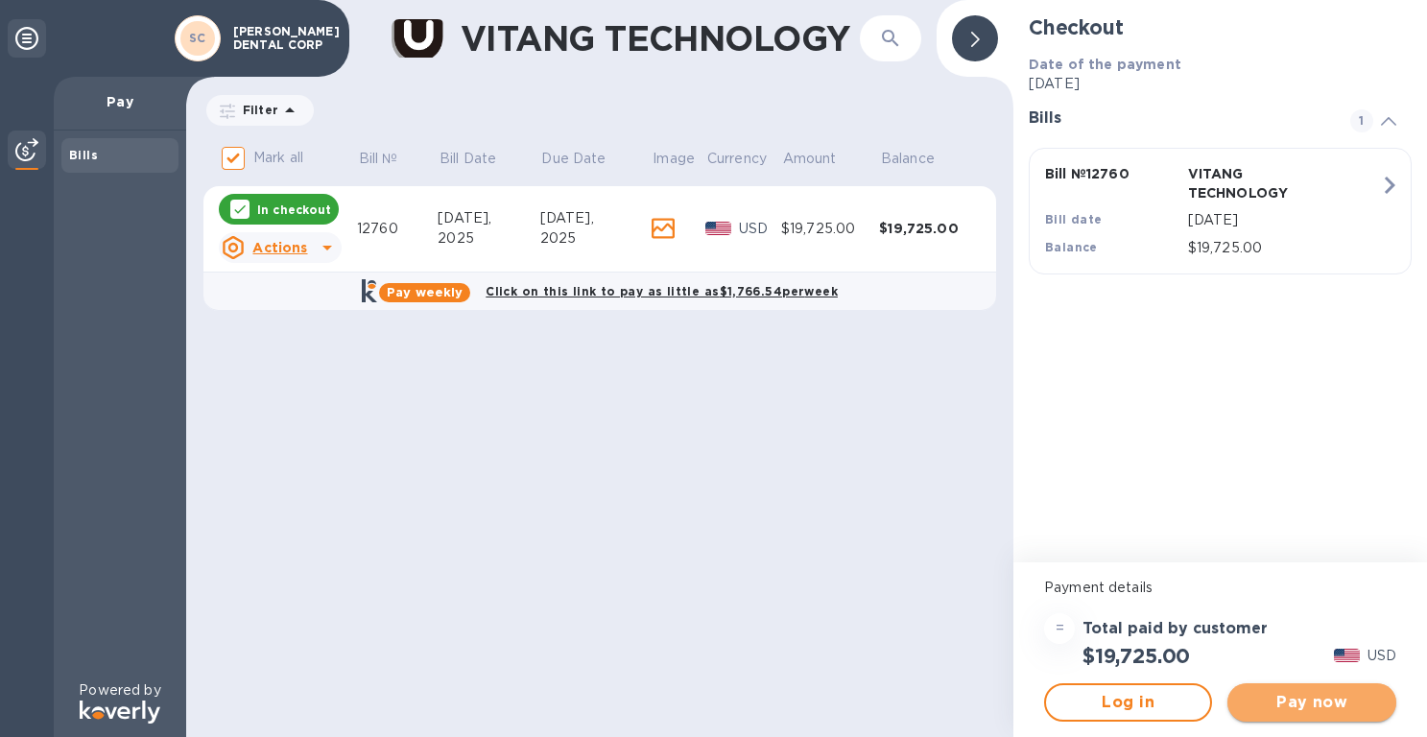
click at [1324, 707] on span "Pay now" at bounding box center [1311, 702] width 137 height 23
